Goal: Check status

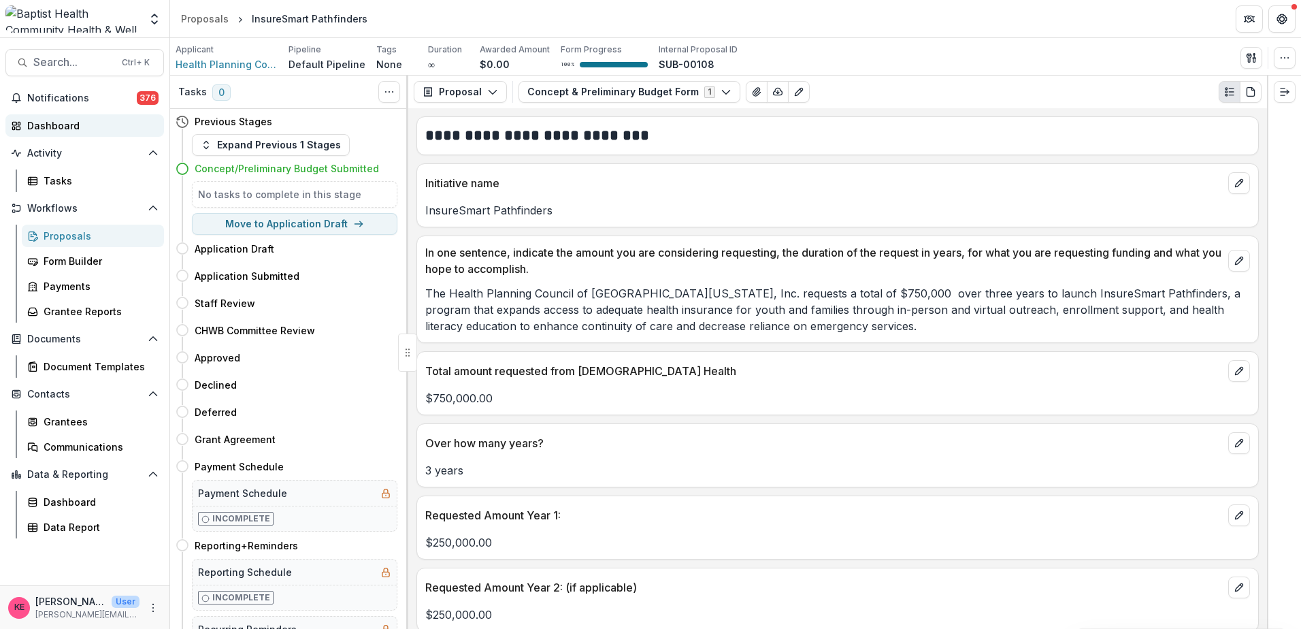
click at [54, 123] on div "Dashboard" at bounding box center [90, 125] width 126 height 14
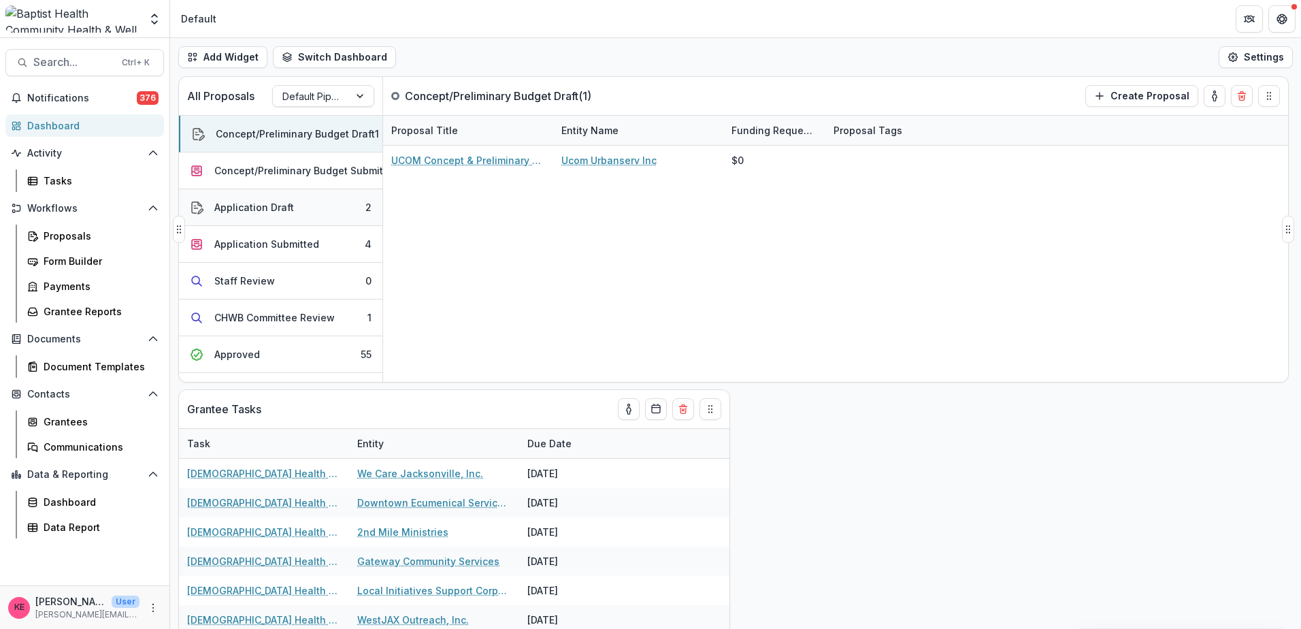
click at [248, 205] on div "Application Draft" at bounding box center [254, 207] width 80 height 14
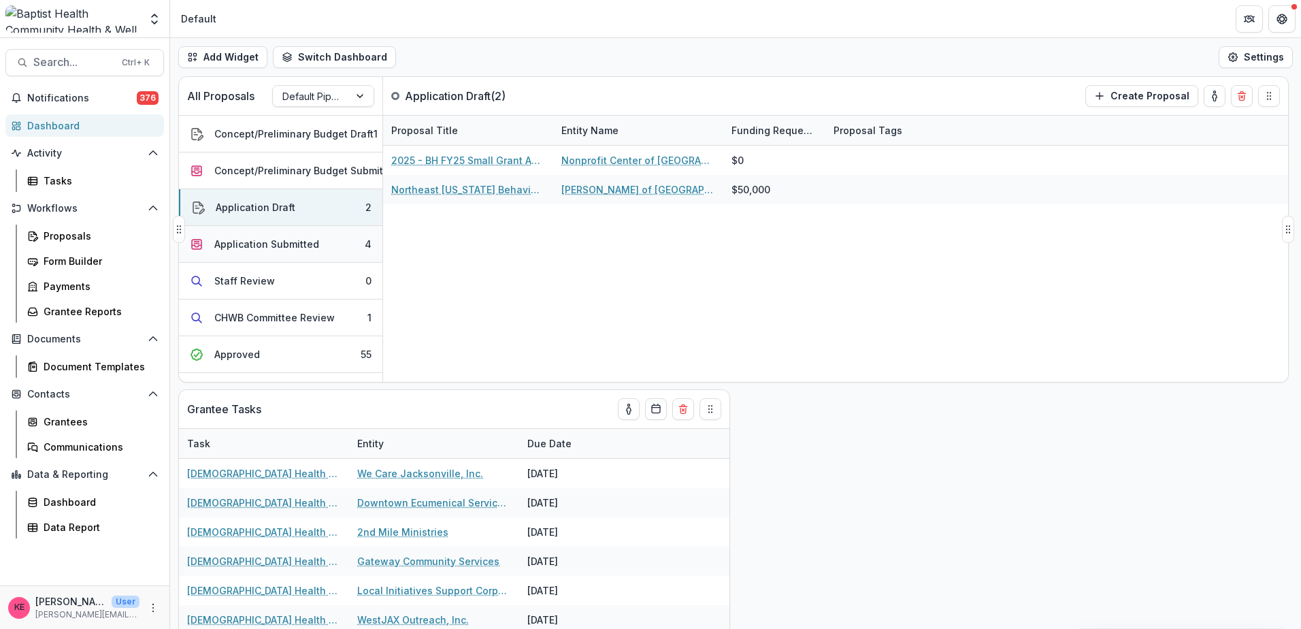
click at [251, 244] on div "Application Submitted" at bounding box center [266, 244] width 105 height 14
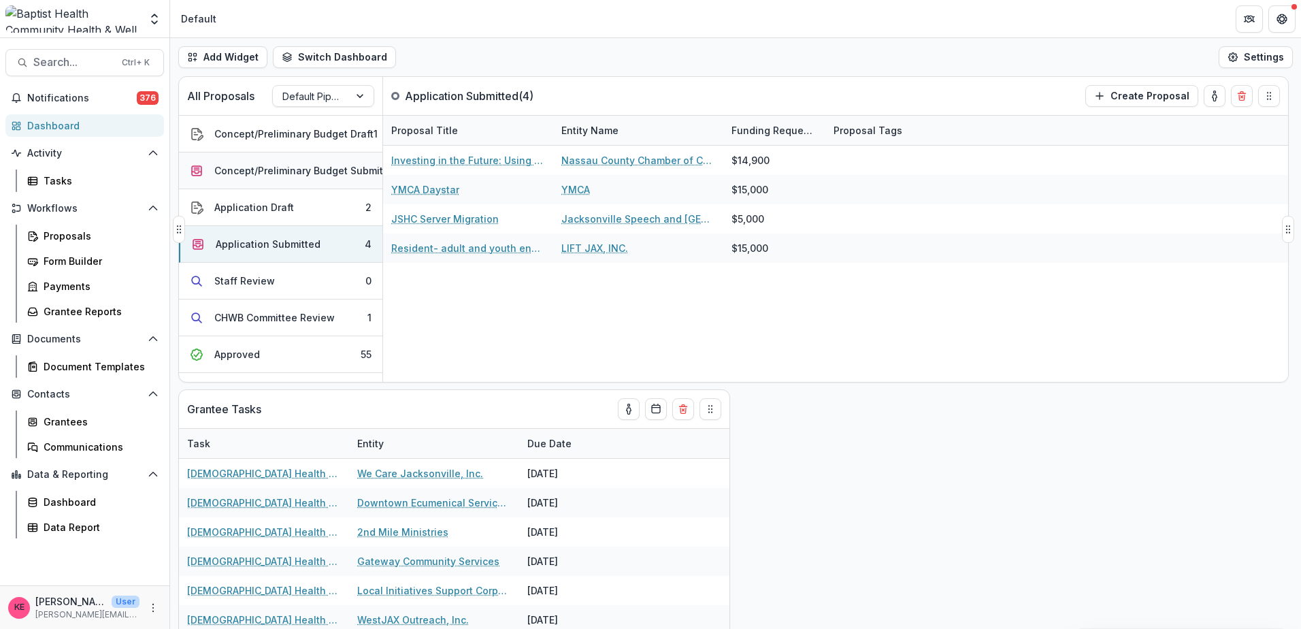
click at [321, 175] on div "Concept/Preliminary Budget Submitted" at bounding box center [306, 170] width 184 height 14
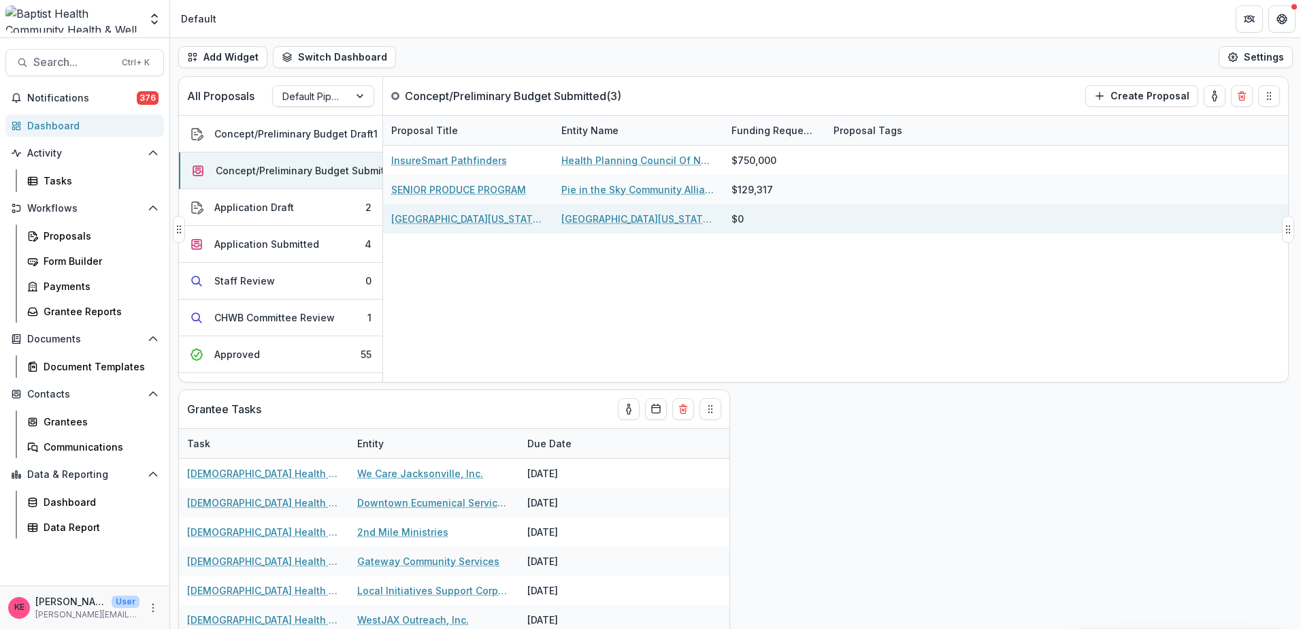
click at [452, 216] on link "[GEOGRAPHIC_DATA][US_STATE], Dept. of Psychology - 2025 - Concept & Preliminary…" at bounding box center [468, 219] width 154 height 14
